Goal: Transaction & Acquisition: Purchase product/service

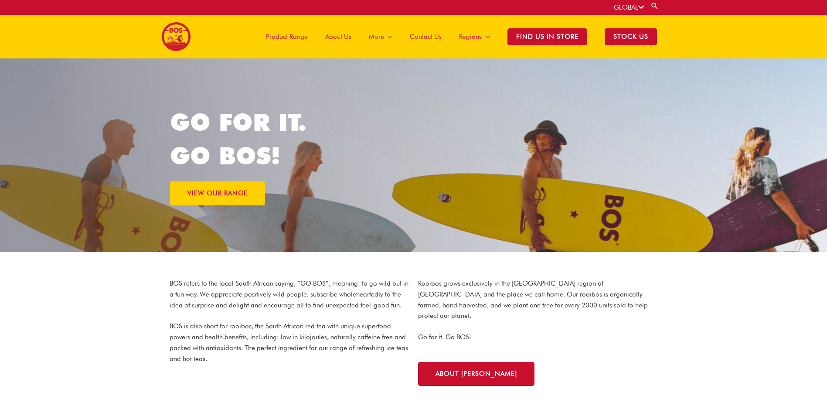
click at [438, 136] on div "GO FOR IT. GO BOS! VIEW OUR RANGE" at bounding box center [413, 155] width 487 height 194
click at [249, 197] on link "VIEW OUR RANGE" at bounding box center [217, 193] width 95 height 24
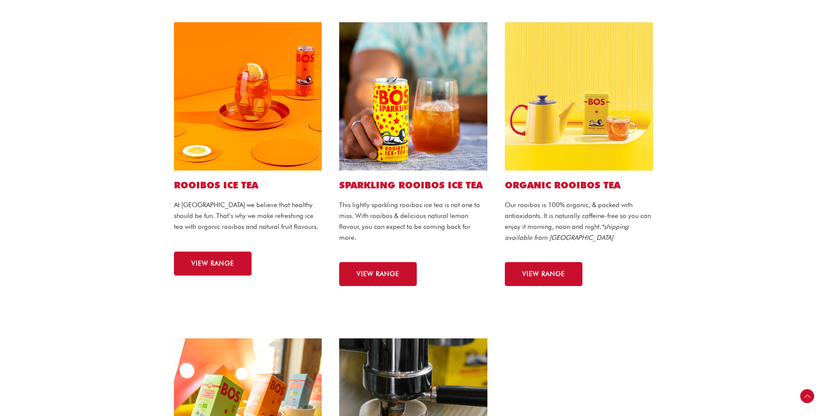
scroll to position [218, 0]
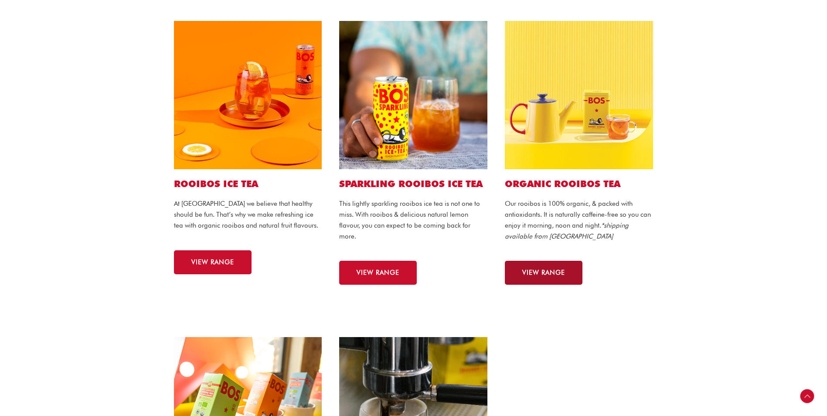
click at [539, 270] on span "VIEW RANGE" at bounding box center [543, 272] width 43 height 7
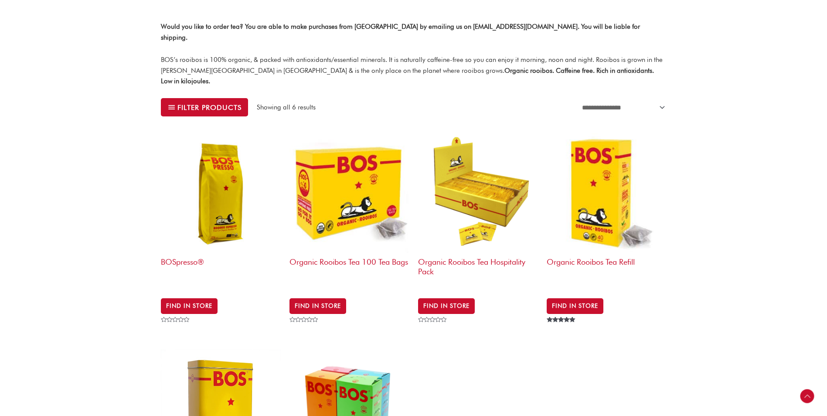
scroll to position [218, 0]
